Goal: Task Accomplishment & Management: Manage account settings

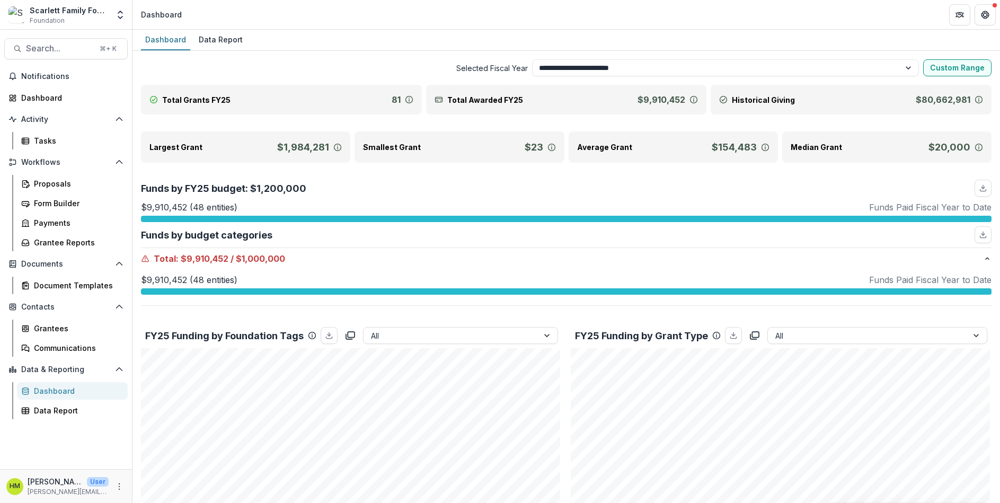
select select "**********"
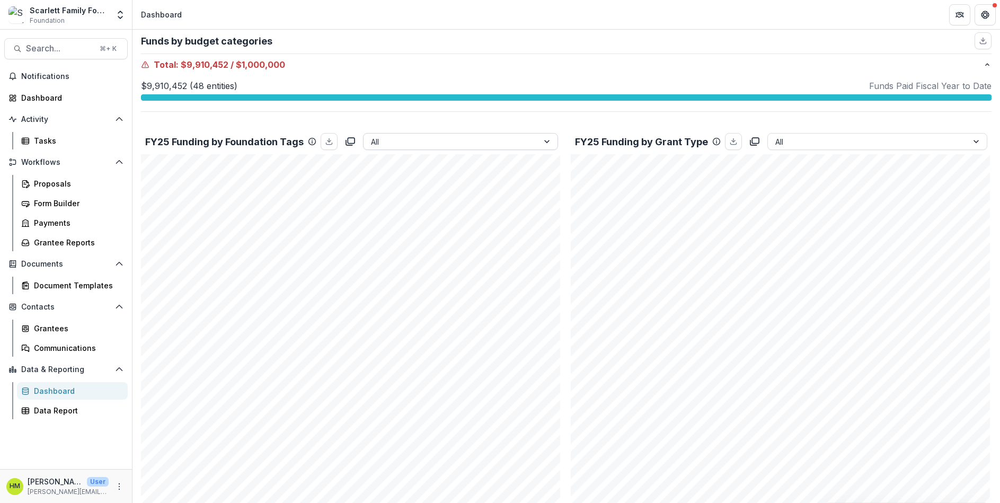
scroll to position [121, 0]
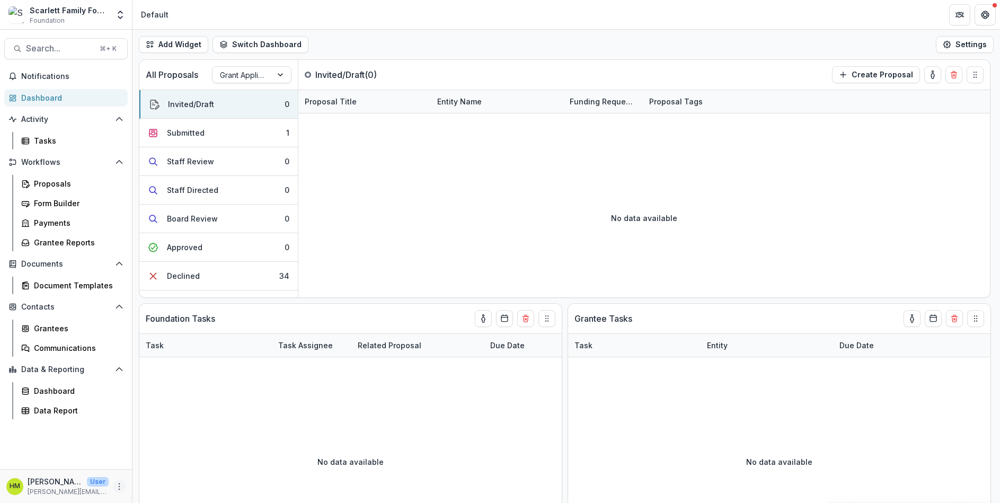
click at [118, 485] on icon "More" at bounding box center [119, 486] width 8 height 8
click at [179, 459] on link "User Settings" at bounding box center [188, 463] width 113 height 17
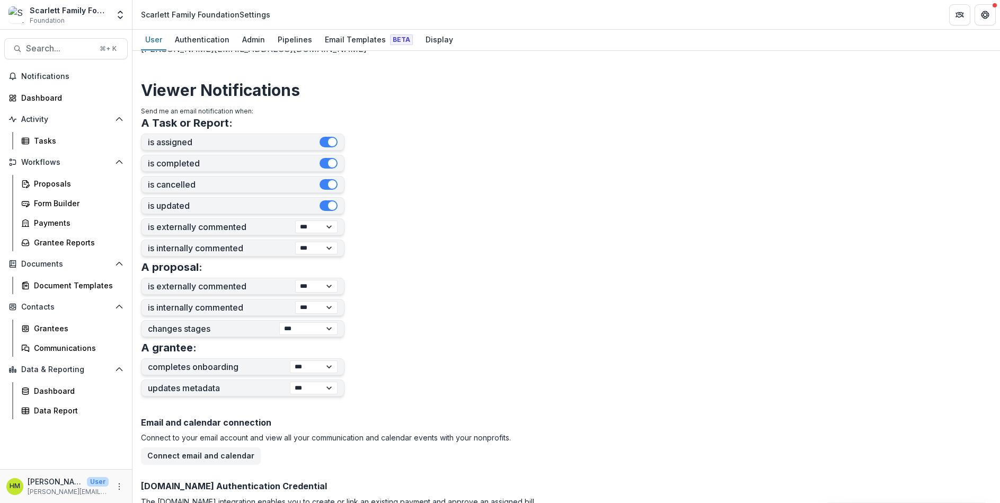
scroll to position [367, 0]
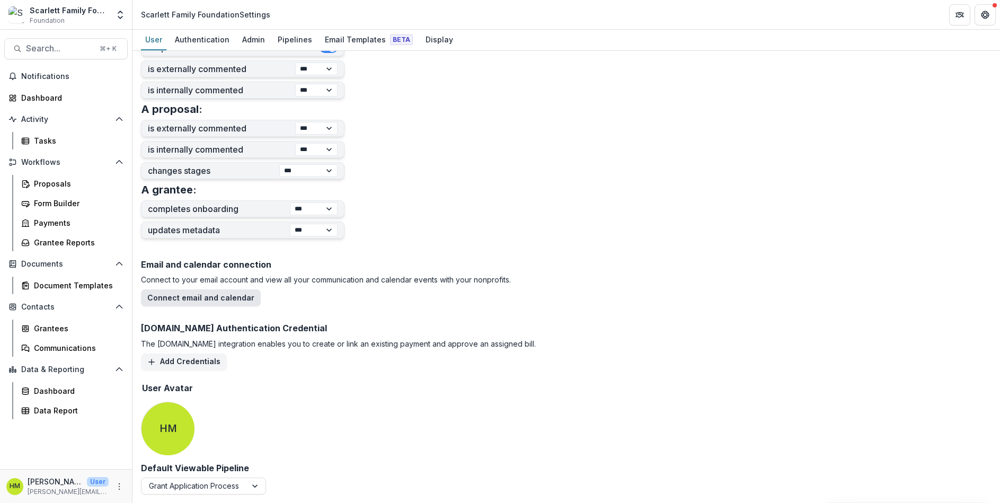
click at [230, 296] on button "Connect email and calendar" at bounding box center [201, 297] width 120 height 17
